Goal: Task Accomplishment & Management: Use online tool/utility

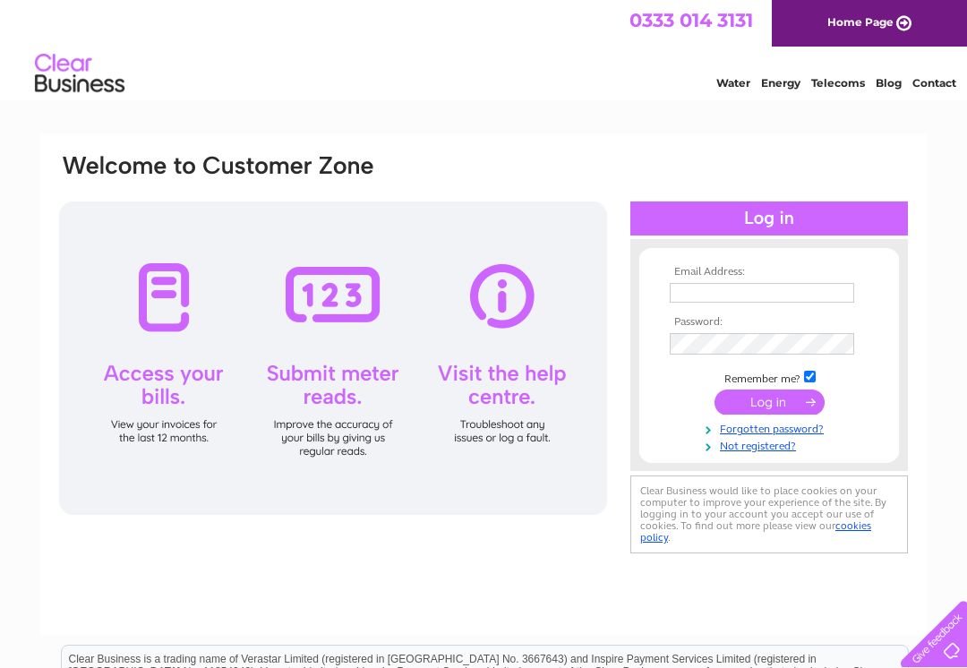
click at [683, 293] on input "text" at bounding box center [761, 293] width 184 height 20
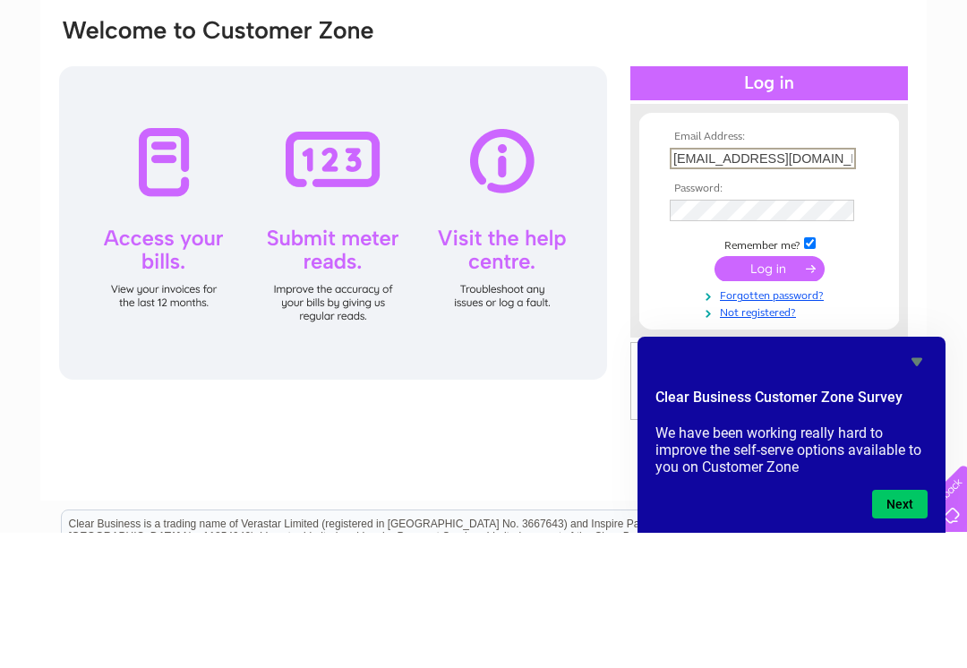
type input "[EMAIL_ADDRESS][DOMAIN_NAME]"
click at [757, 391] on input "submit" at bounding box center [769, 403] width 110 height 25
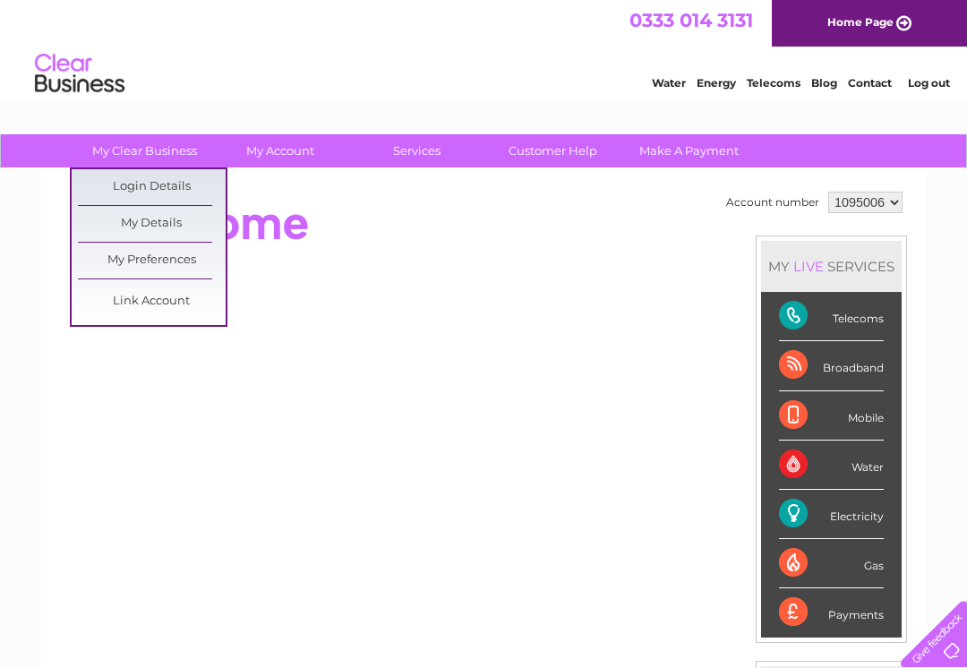
click at [364, 243] on div at bounding box center [383, 223] width 652 height 72
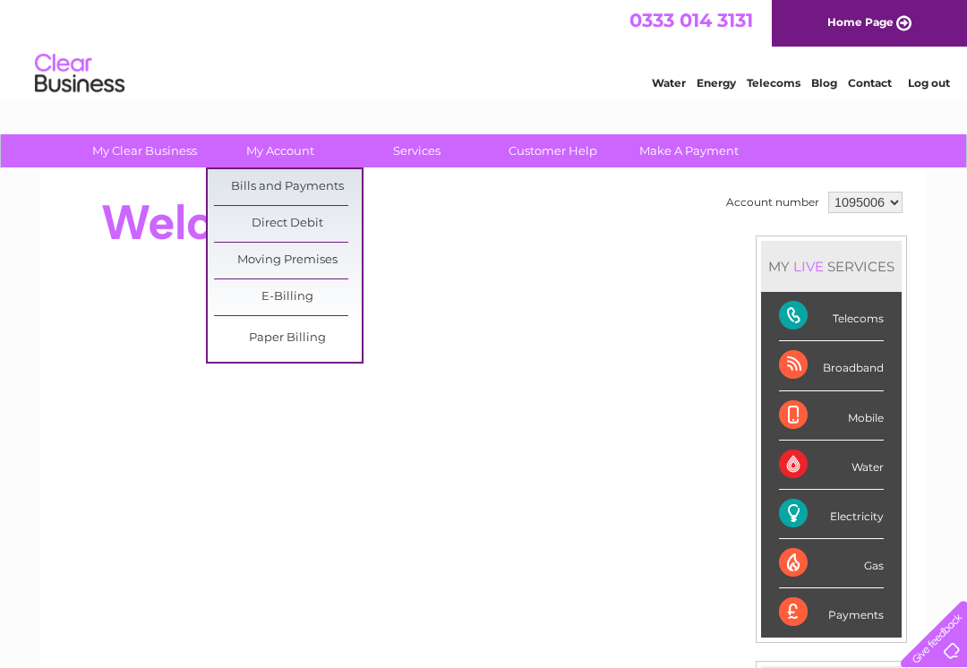
click at [327, 183] on link "Bills and Payments" at bounding box center [288, 187] width 148 height 36
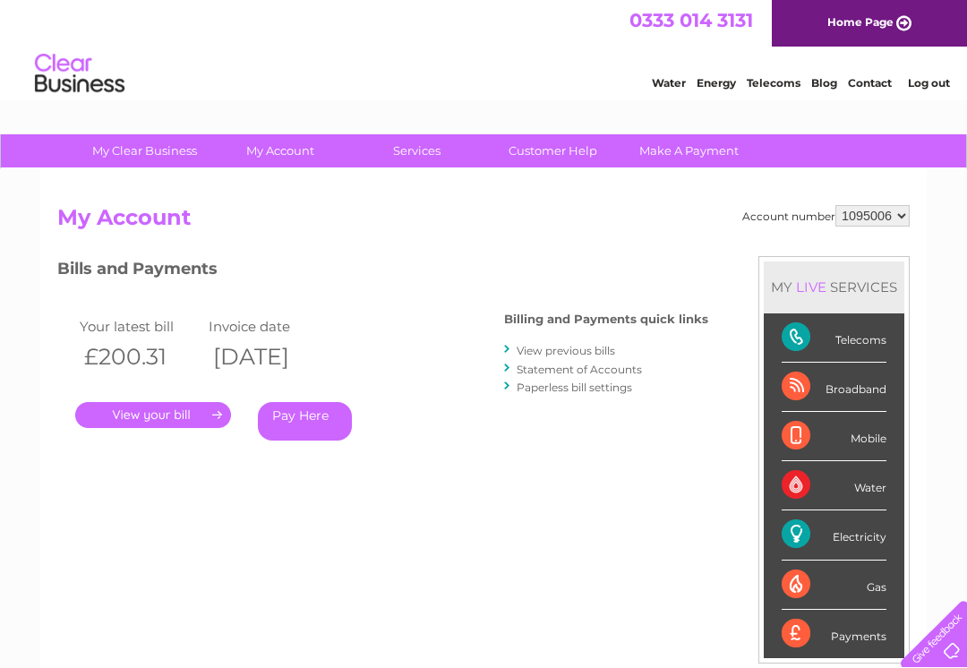
click at [848, 532] on div "Electricity" at bounding box center [833, 534] width 105 height 49
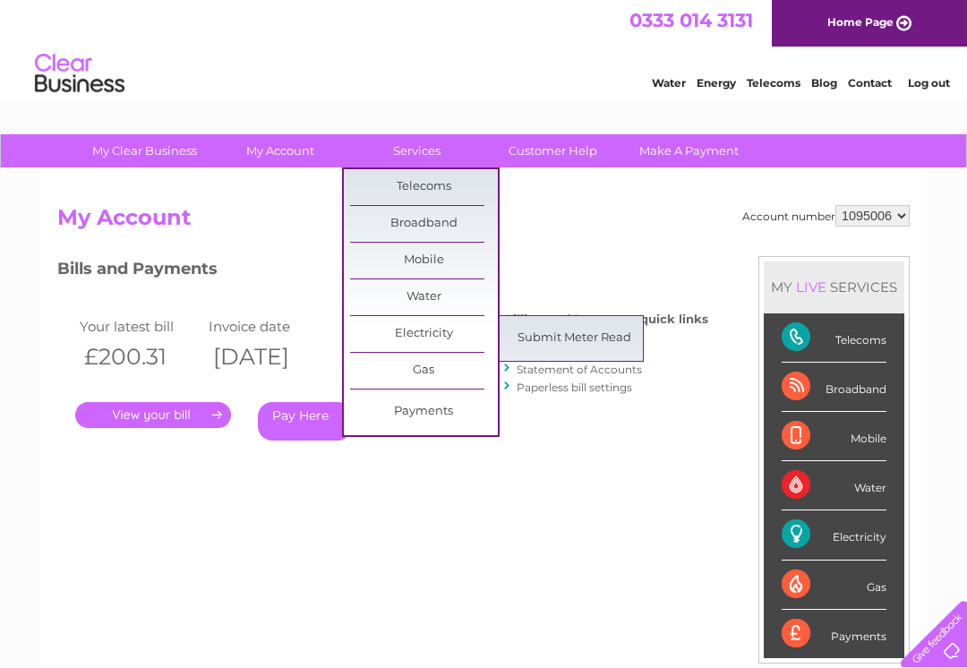
click at [578, 339] on link "Submit Meter Read" at bounding box center [574, 338] width 148 height 36
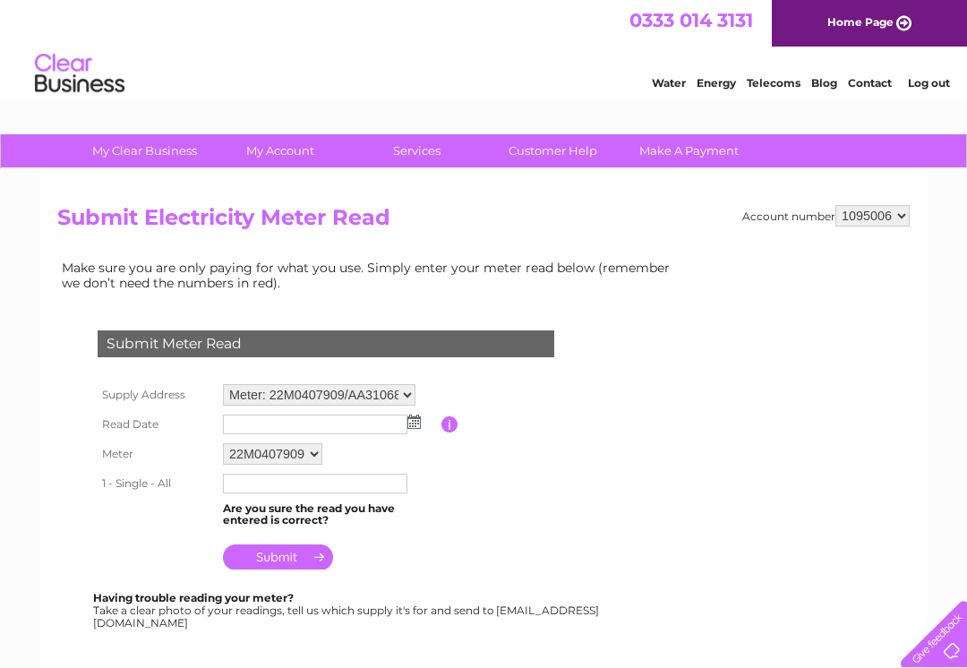
click at [414, 429] on img at bounding box center [413, 421] width 13 height 14
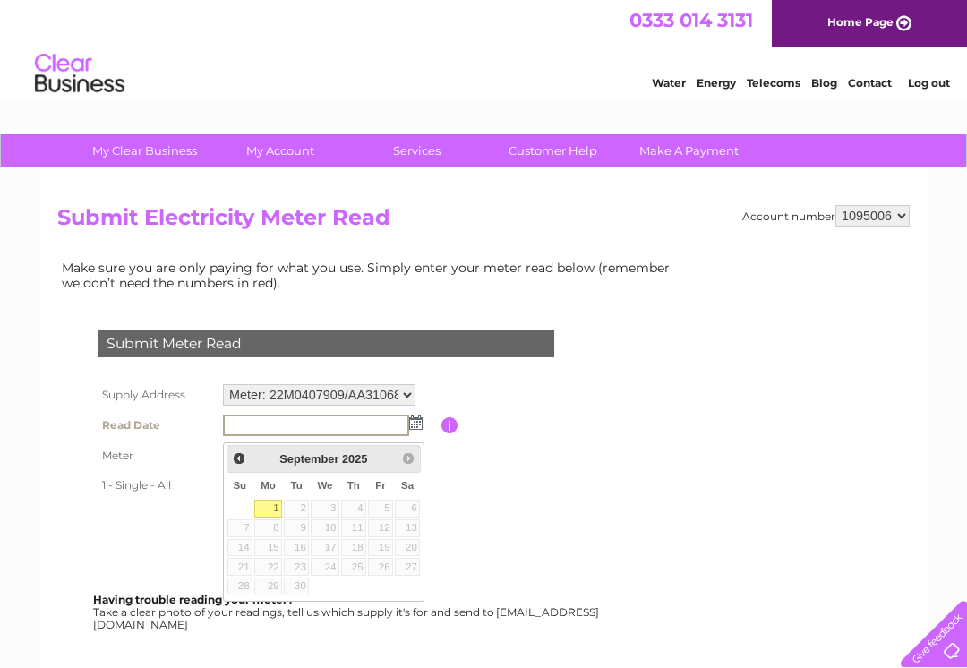
click at [273, 511] on link "1" at bounding box center [268, 508] width 28 height 18
type input "2025/09/01"
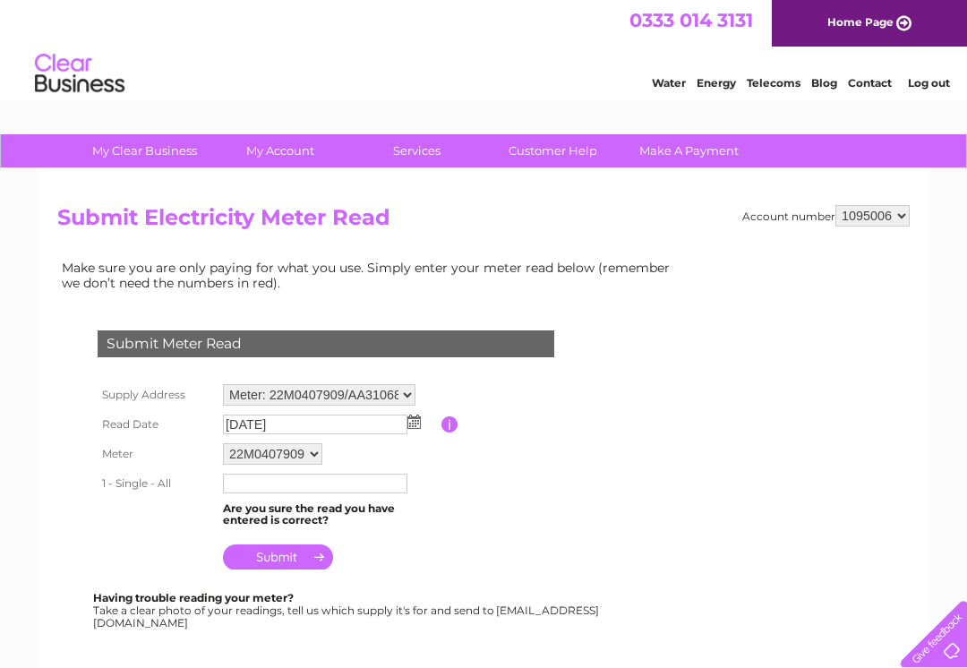
click at [245, 493] on input "text" at bounding box center [315, 483] width 184 height 20
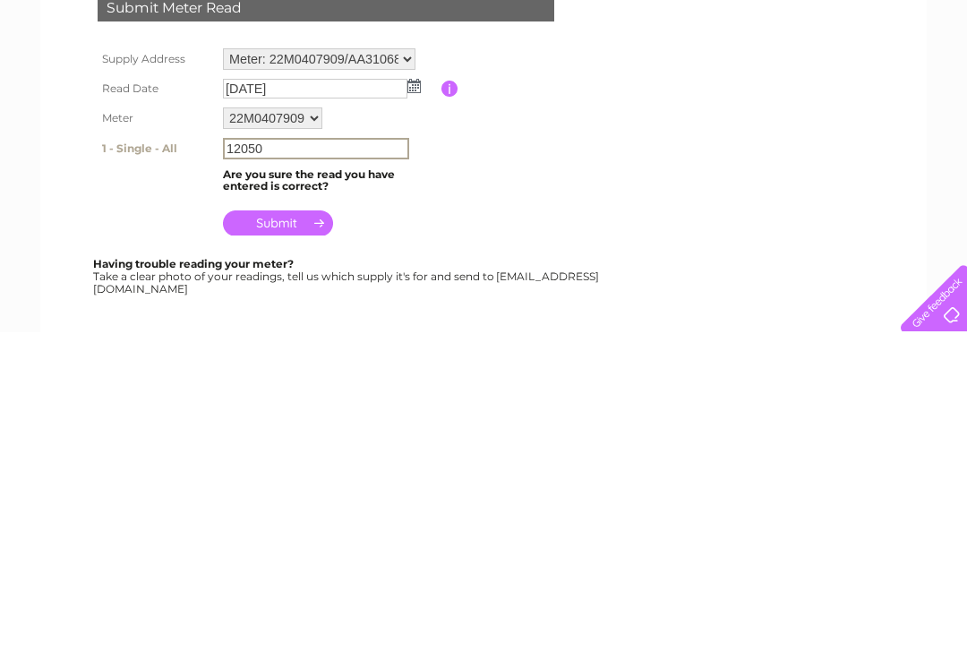
type input "12050"
click at [286, 546] on input "submit" at bounding box center [278, 558] width 110 height 25
